Goal: Obtain resource: Download file/media

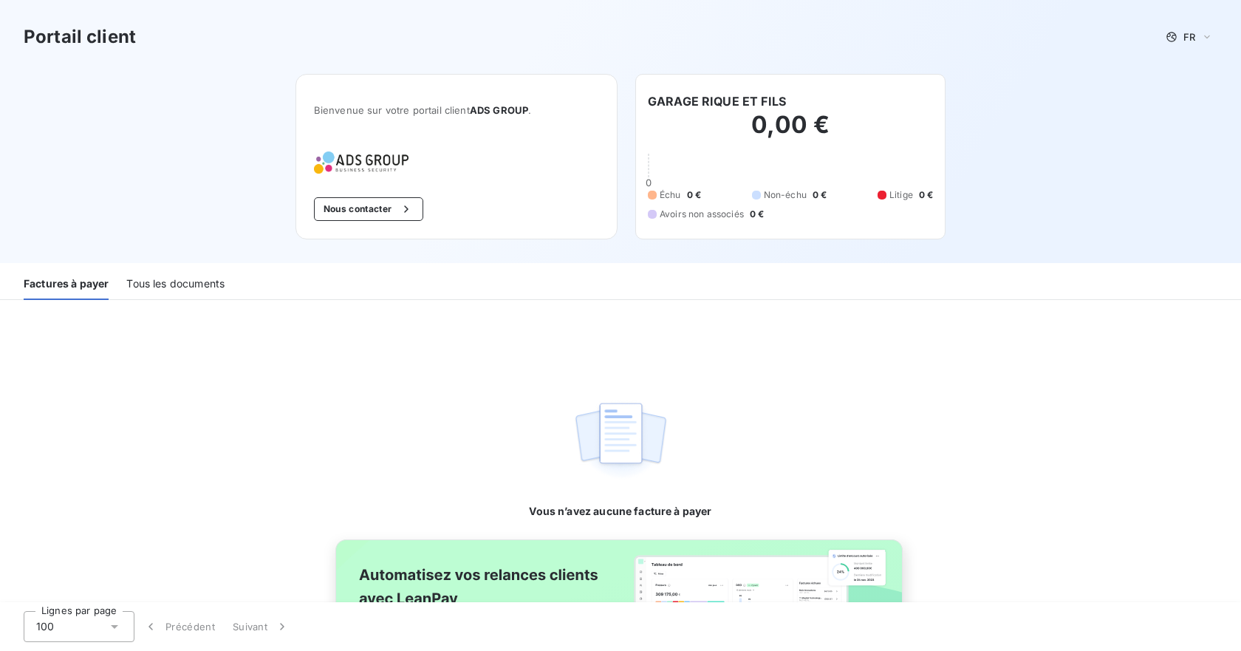
click at [159, 285] on div "Tous les documents" at bounding box center [175, 284] width 98 height 31
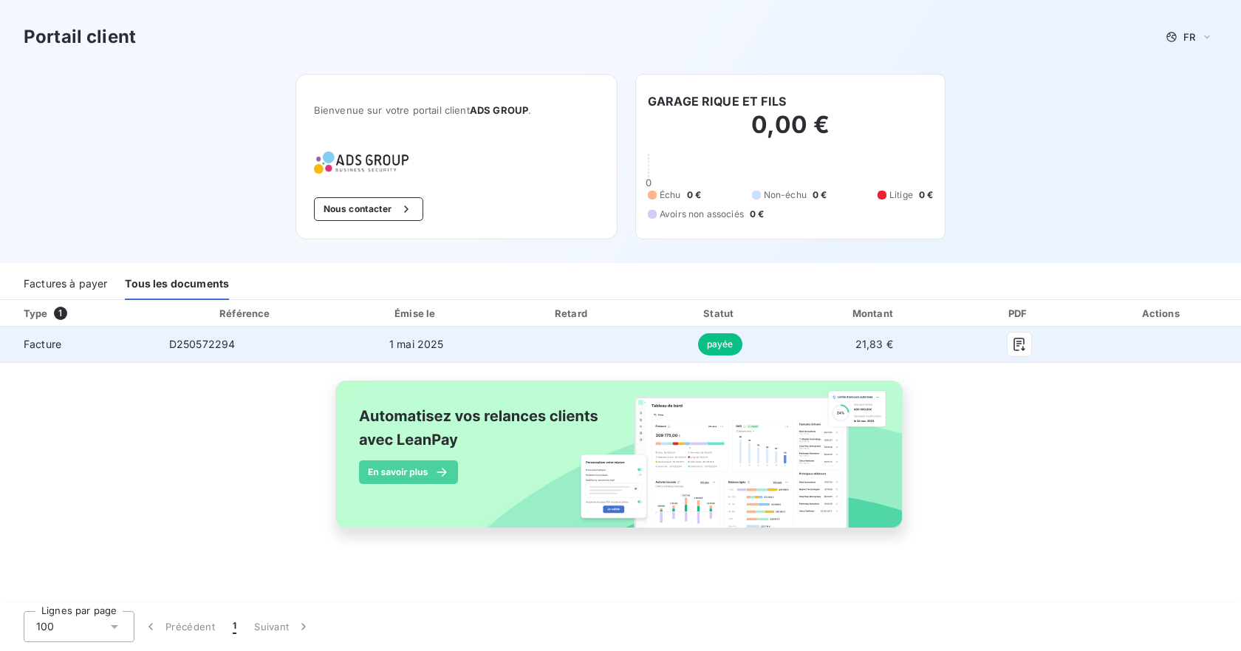
click at [243, 343] on td "D250572294" at bounding box center [246, 344] width 178 height 35
click at [232, 344] on span "D250572294" at bounding box center [202, 344] width 66 height 13
click at [74, 350] on span "Facture" at bounding box center [79, 344] width 134 height 15
click at [75, 349] on span "Facture" at bounding box center [79, 344] width 134 height 15
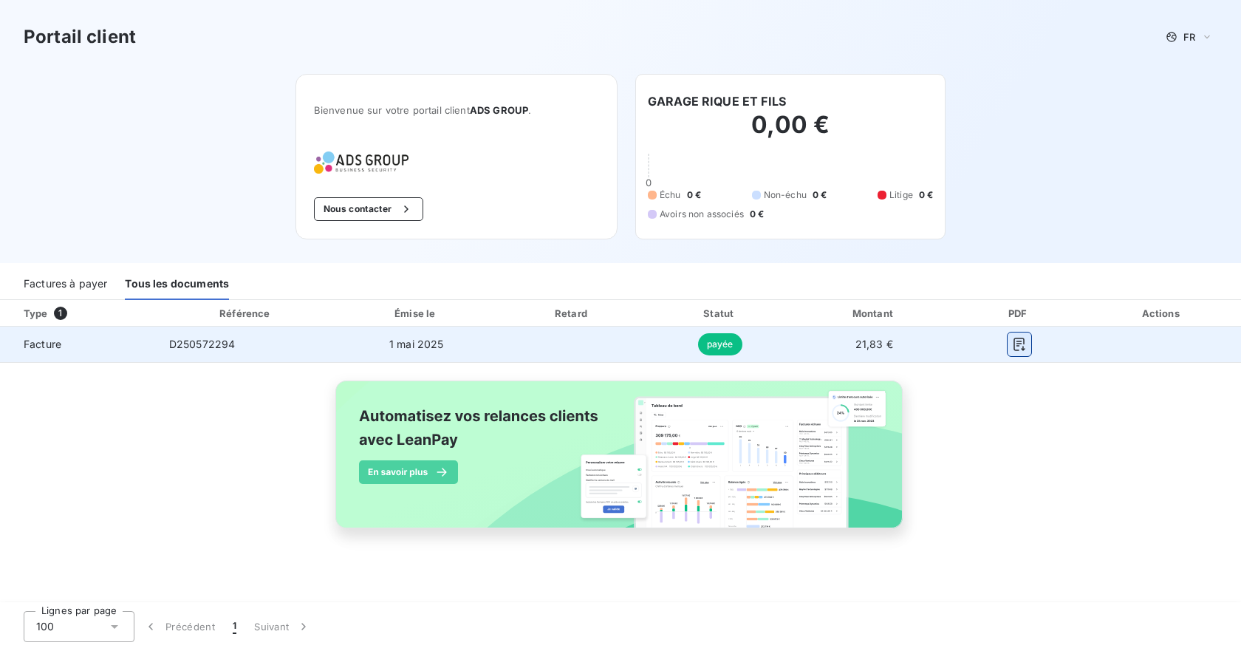
click at [1019, 344] on icon "button" at bounding box center [1019, 344] width 15 height 15
